Goal: Find specific page/section: Find specific page/section

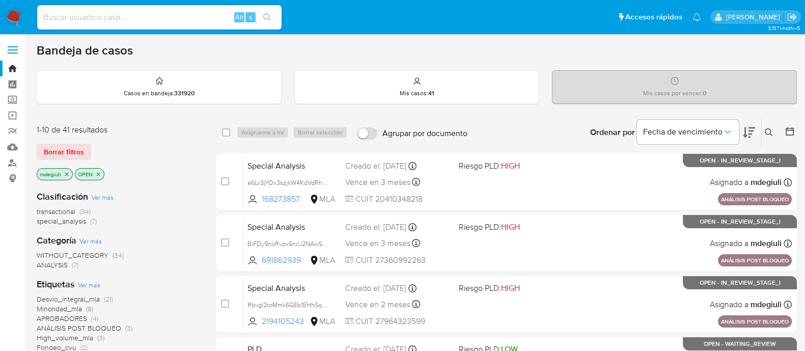
click at [172, 12] on input at bounding box center [159, 17] width 245 height 13
paste input "119826785"
type input "119826785"
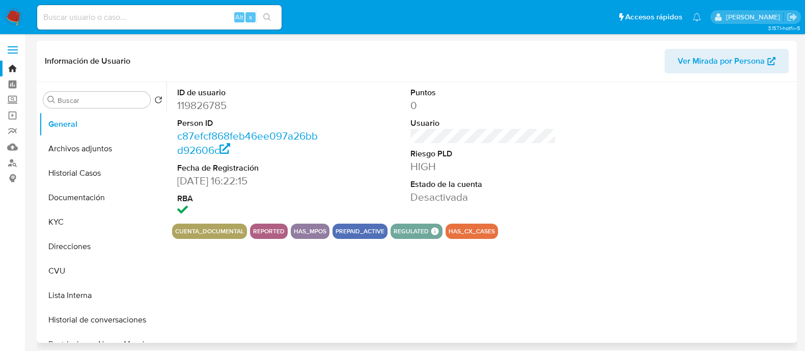
select select "10"
click at [73, 198] on button "Documentación" at bounding box center [98, 197] width 119 height 24
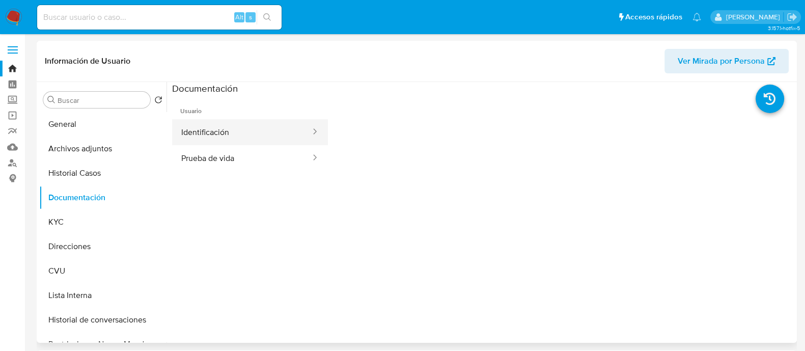
click at [228, 128] on button "Identificación" at bounding box center [242, 132] width 140 height 26
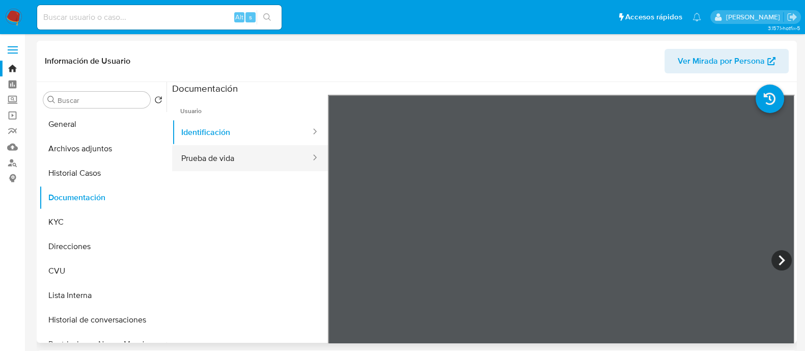
click at [287, 157] on button "Prueba de vida" at bounding box center [242, 158] width 140 height 26
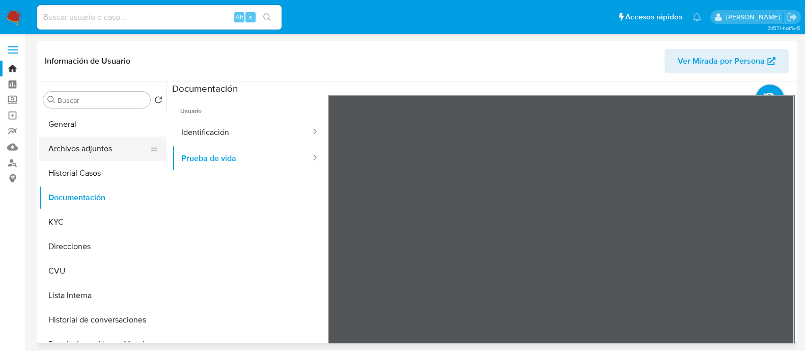
click at [99, 154] on button "Archivos adjuntos" at bounding box center [98, 149] width 119 height 24
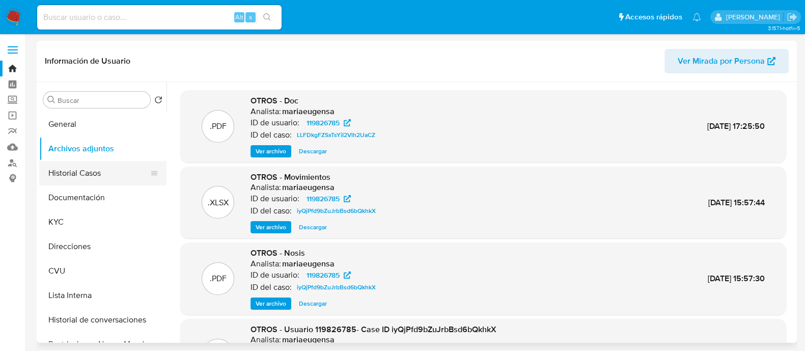
click at [97, 175] on button "Historial Casos" at bounding box center [98, 173] width 119 height 24
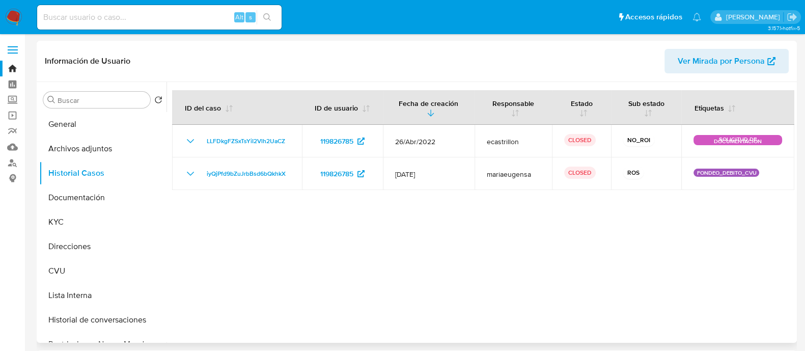
click at [527, 287] on div at bounding box center [481, 212] width 628 height 261
click at [610, 263] on div at bounding box center [481, 212] width 628 height 261
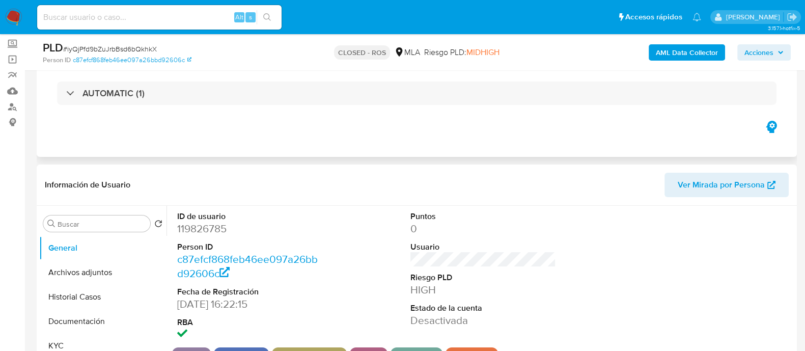
scroll to position [127, 0]
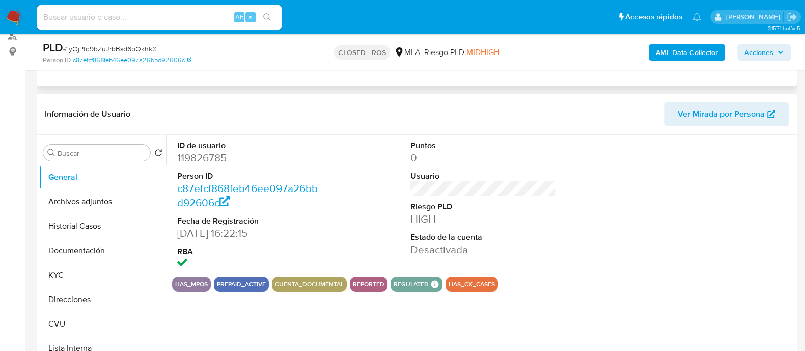
select select "10"
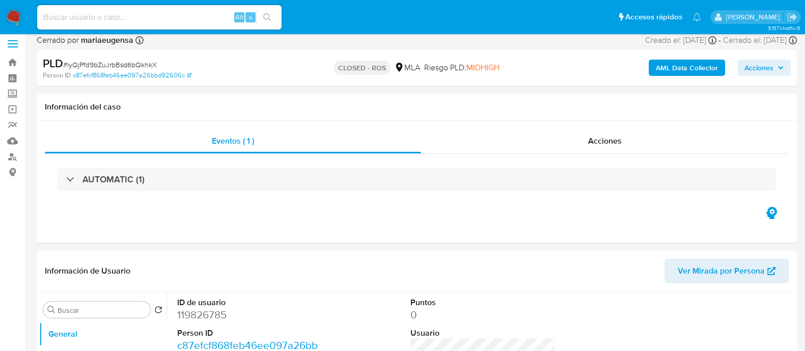
scroll to position [0, 0]
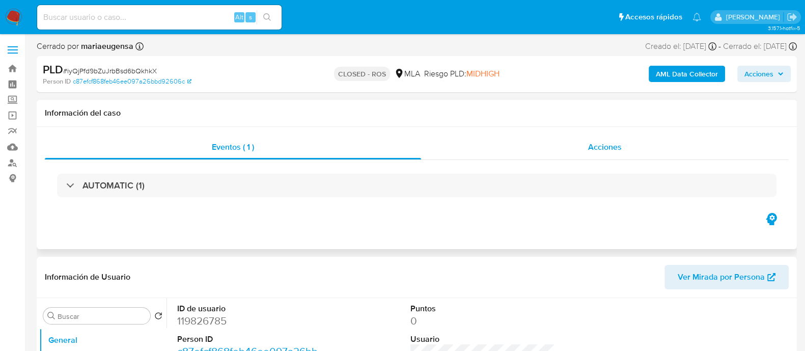
click at [596, 153] on div "Acciones" at bounding box center [605, 147] width 368 height 24
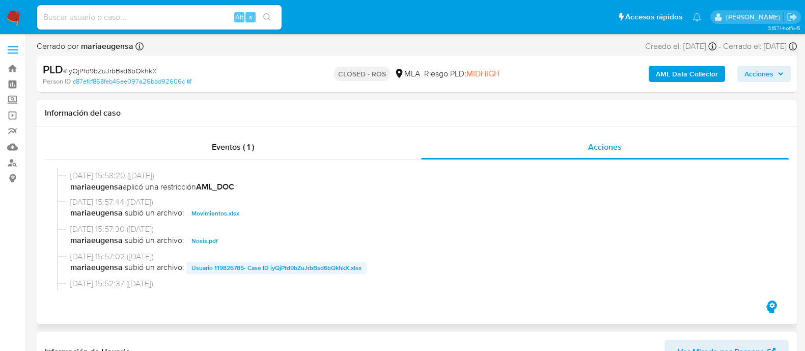
scroll to position [382, 0]
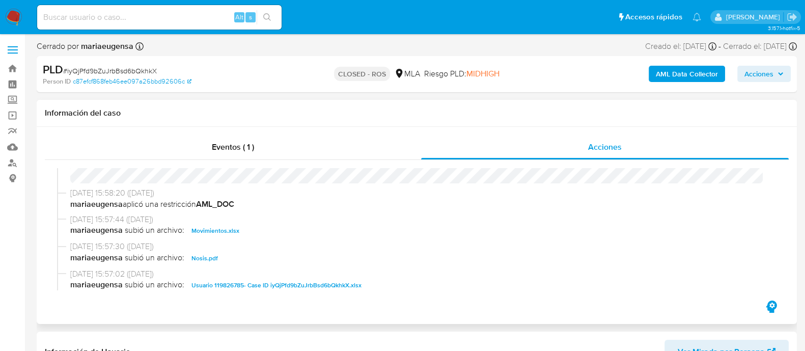
click at [277, 284] on span "Usuario 119826785- Case ID iyQjPfd9bZuJrbBsd6bQkhkX.xlsx" at bounding box center [277, 285] width 170 height 12
